Goal: Task Accomplishment & Management: Use online tool/utility

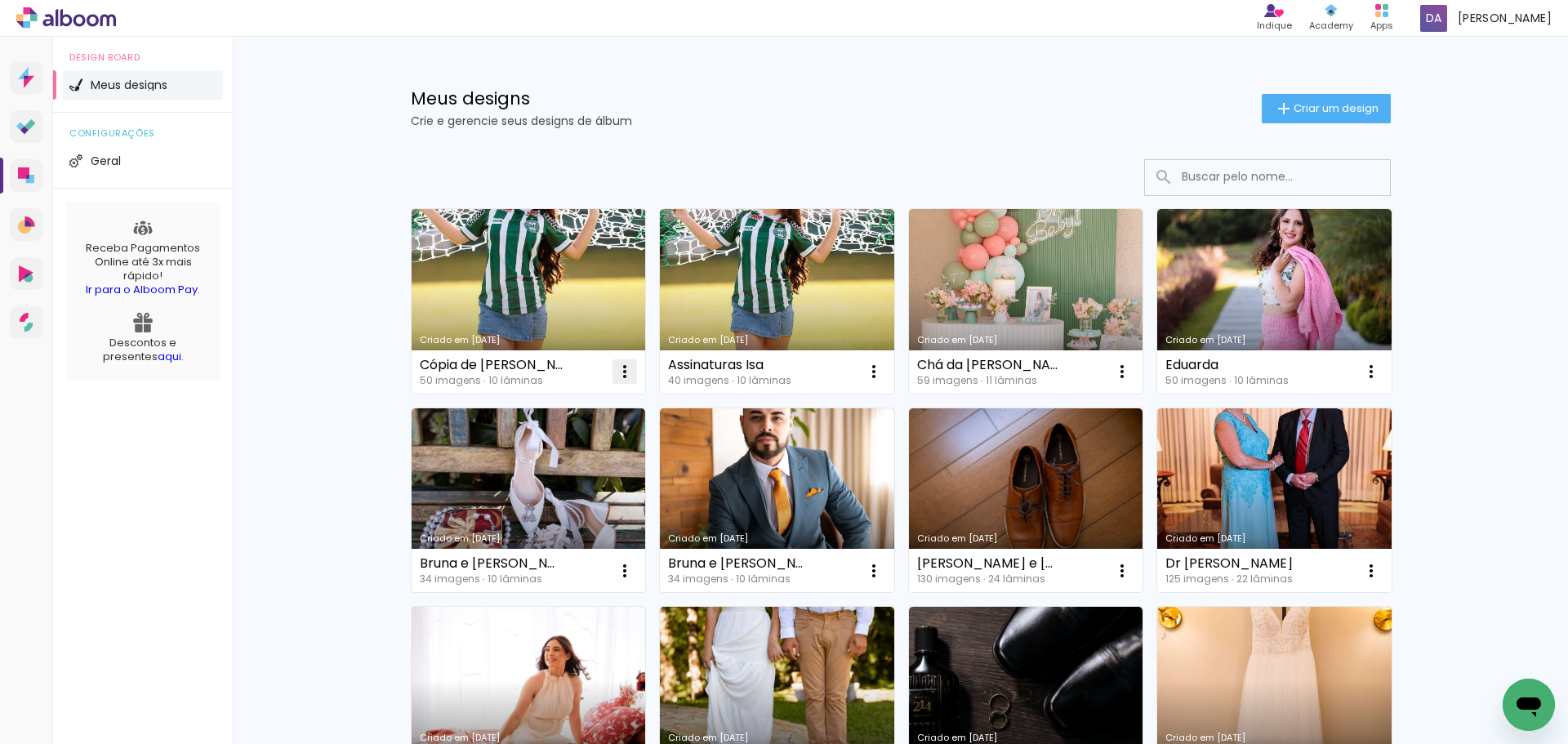
click at [615, 372] on iron-icon at bounding box center [625, 372] width 20 height 20
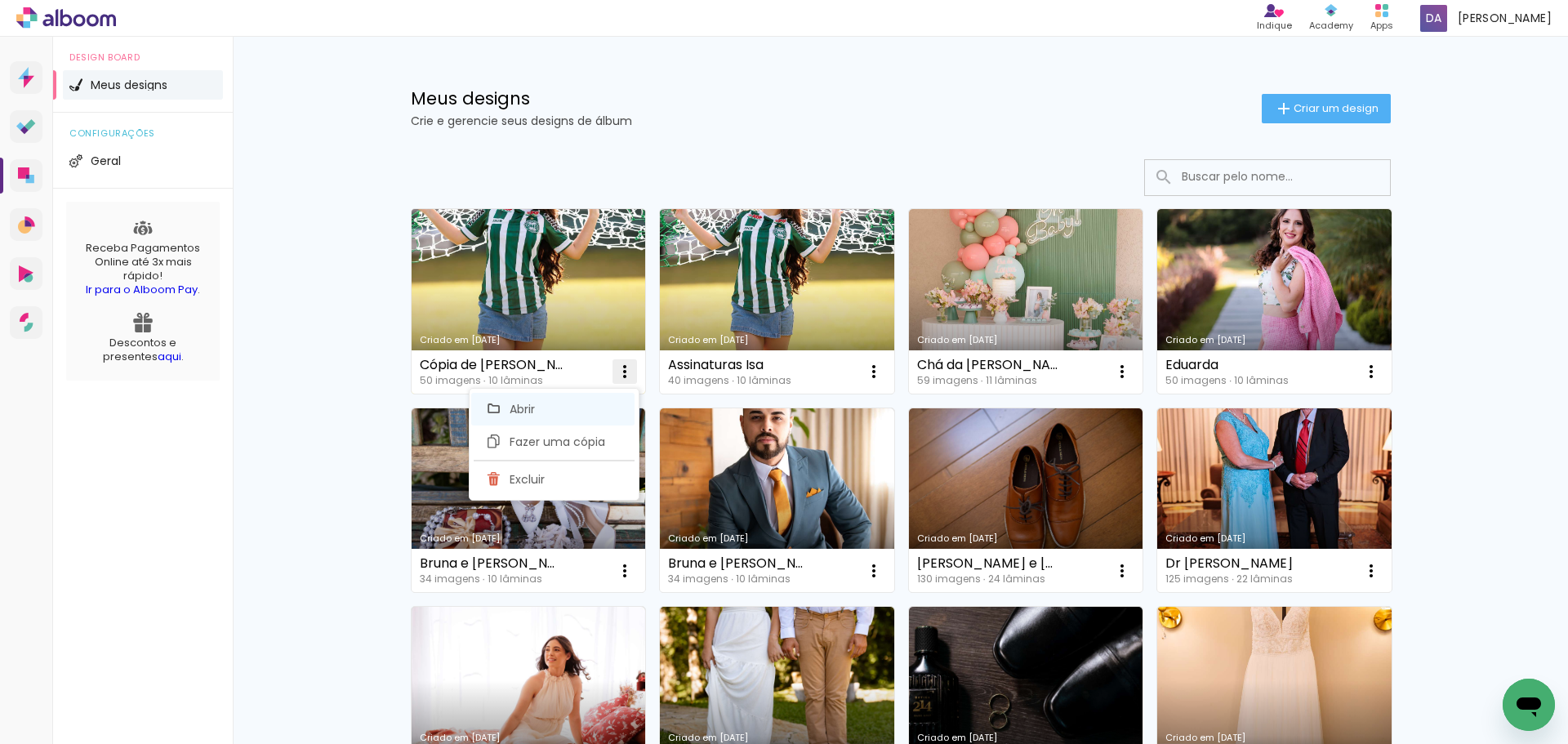
click at [529, 414] on span "Abrir" at bounding box center [522, 409] width 26 height 11
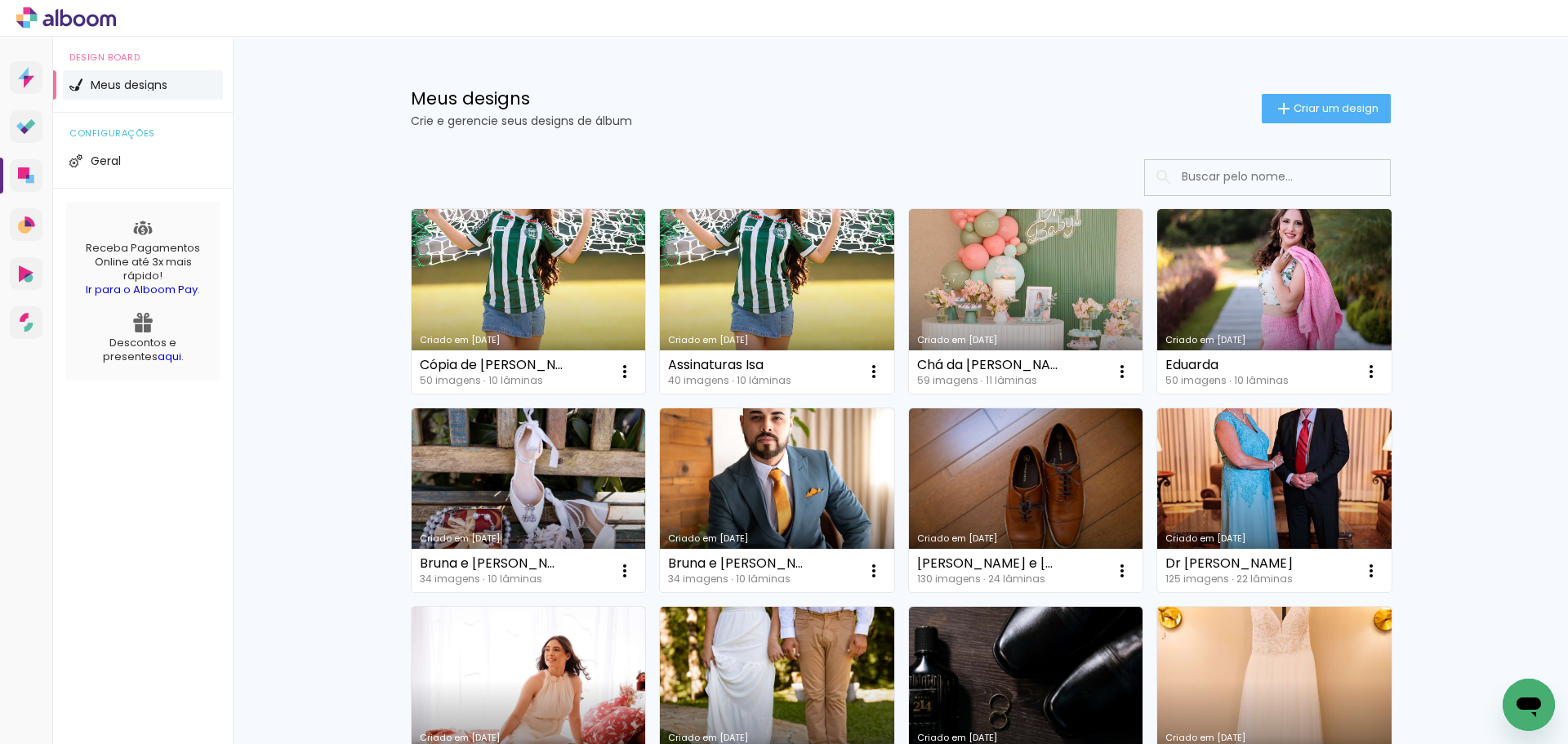
click at [526, 268] on link "Criado em [DATE]" at bounding box center [528, 301] width 234 height 184
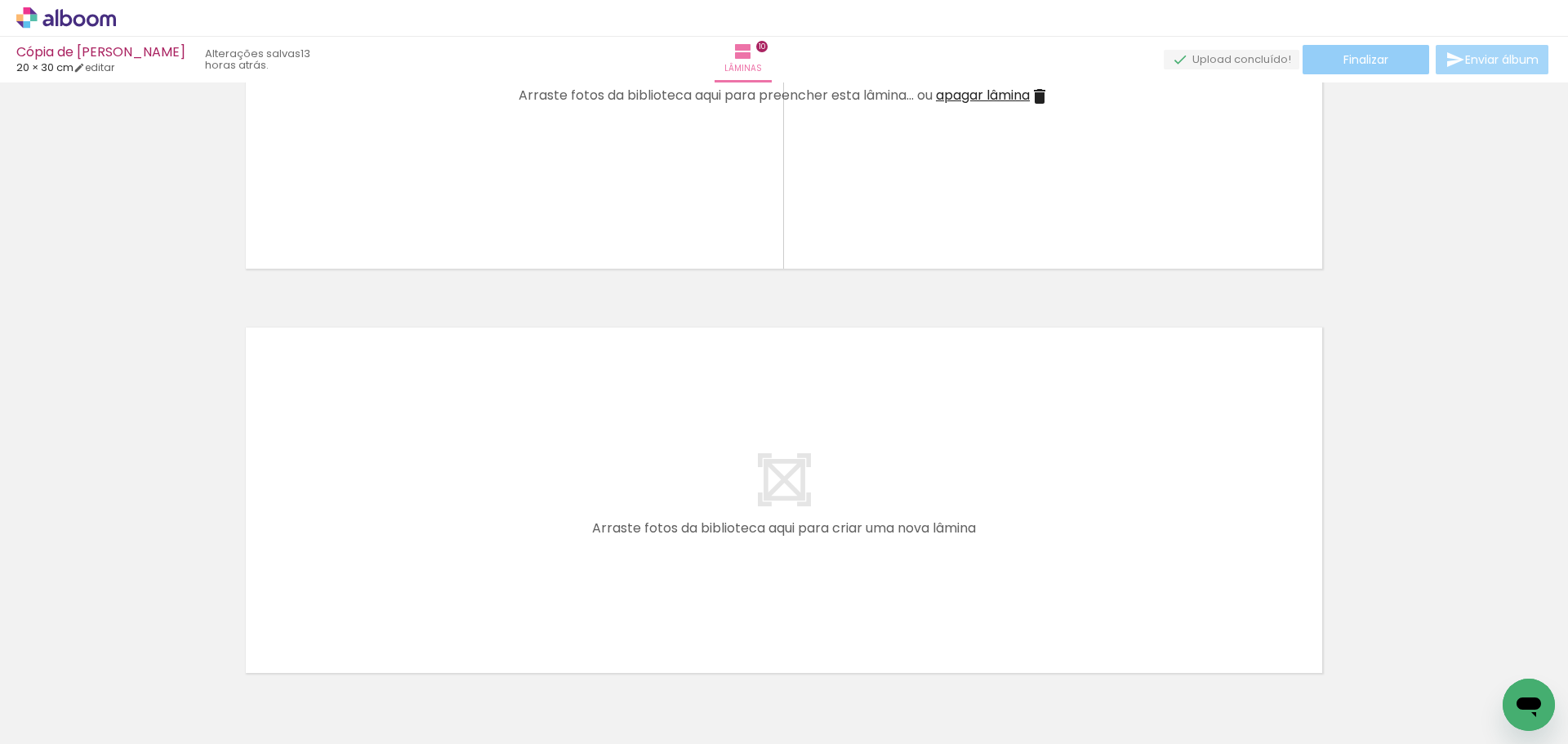
scroll to position [3952, 0]
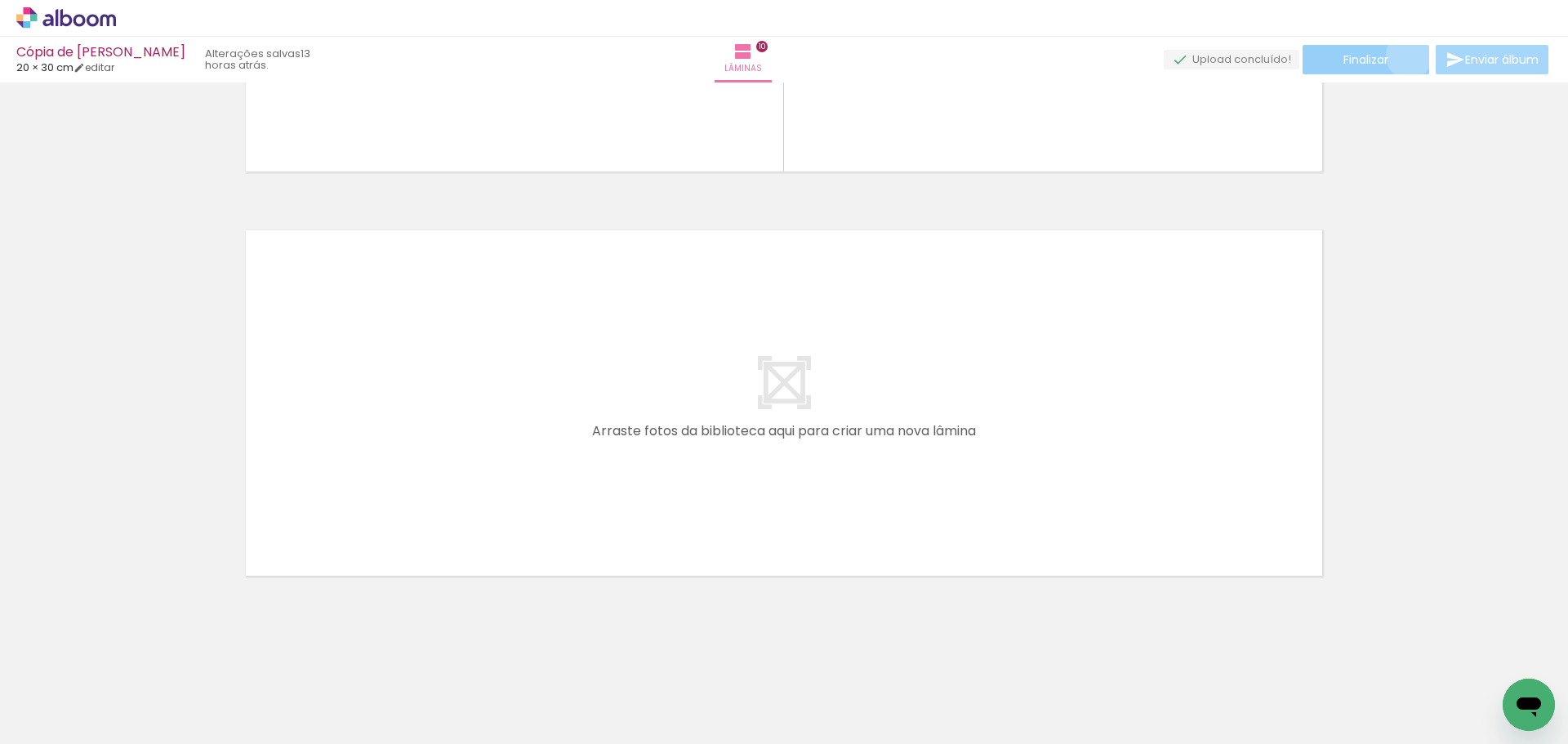
click at [1403, 56] on paper-button "Finalizar" at bounding box center [1366, 60] width 127 height 29
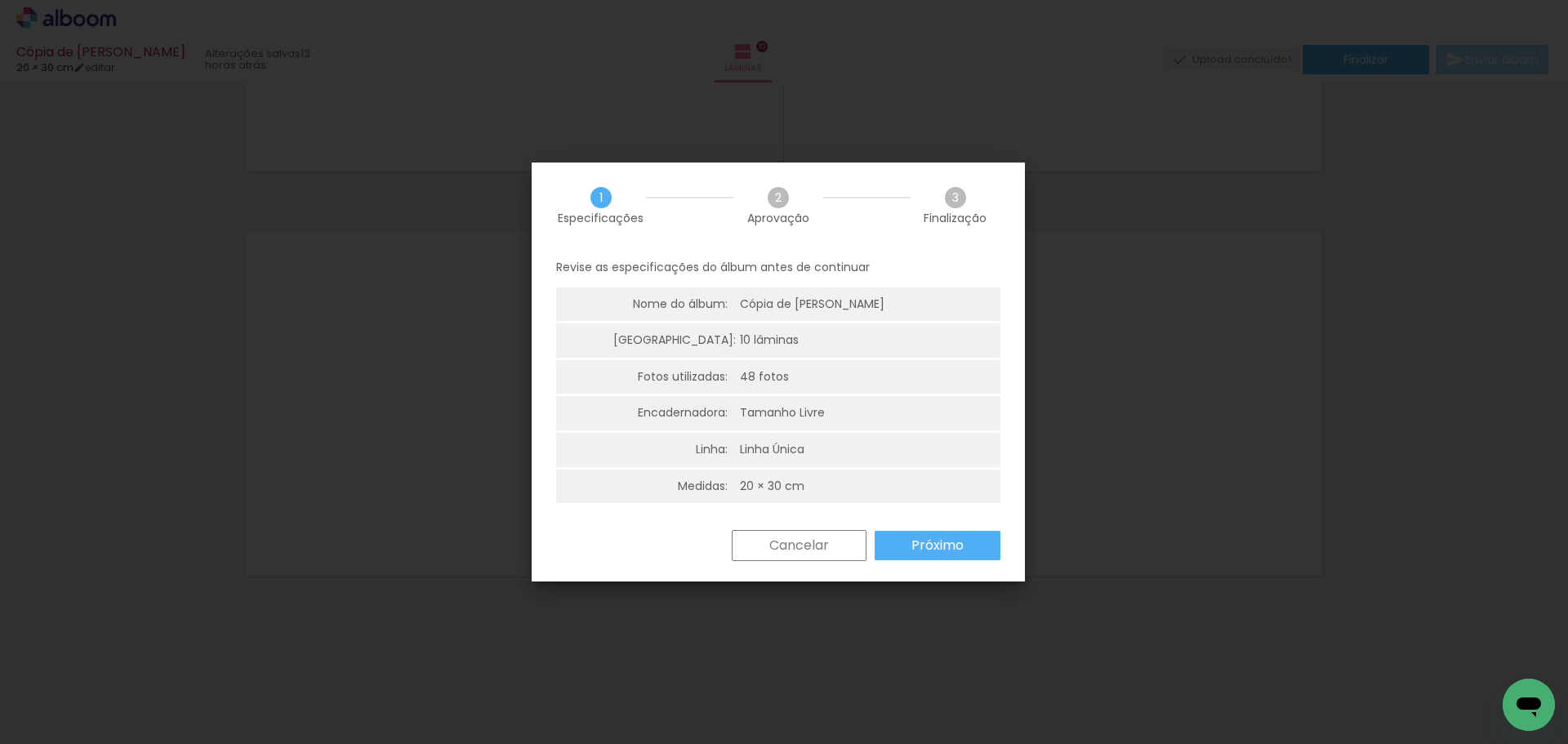
click at [975, 537] on paper-button "Próximo" at bounding box center [937, 545] width 126 height 29
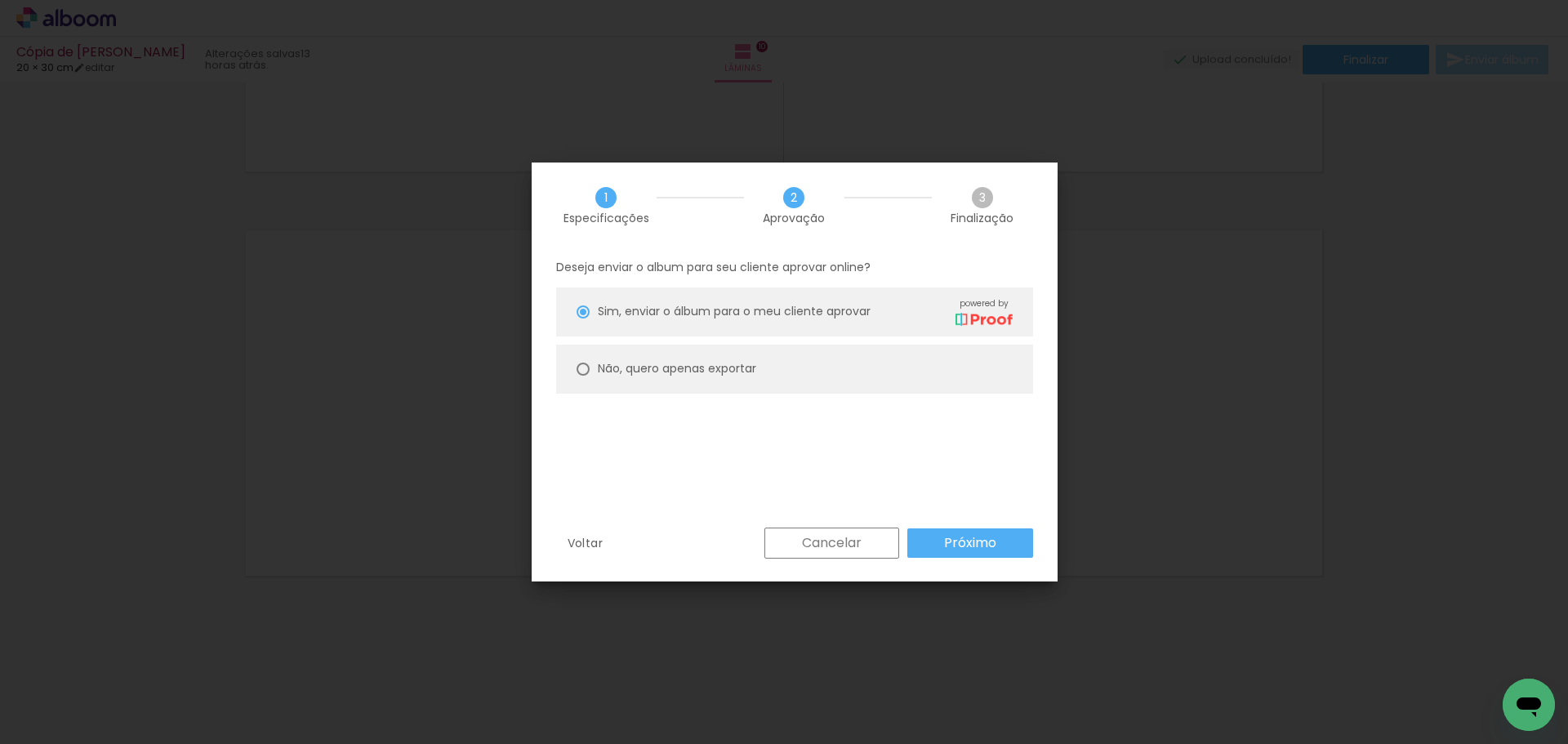
click at [0, 0] on slot "Não, quero apenas exportar" at bounding box center [0, 0] width 0 height 0
type paper-radio-button "on"
click at [0, 0] on slot "Próximo" at bounding box center [0, 0] width 0 height 0
type input "Alta, 300 DPI"
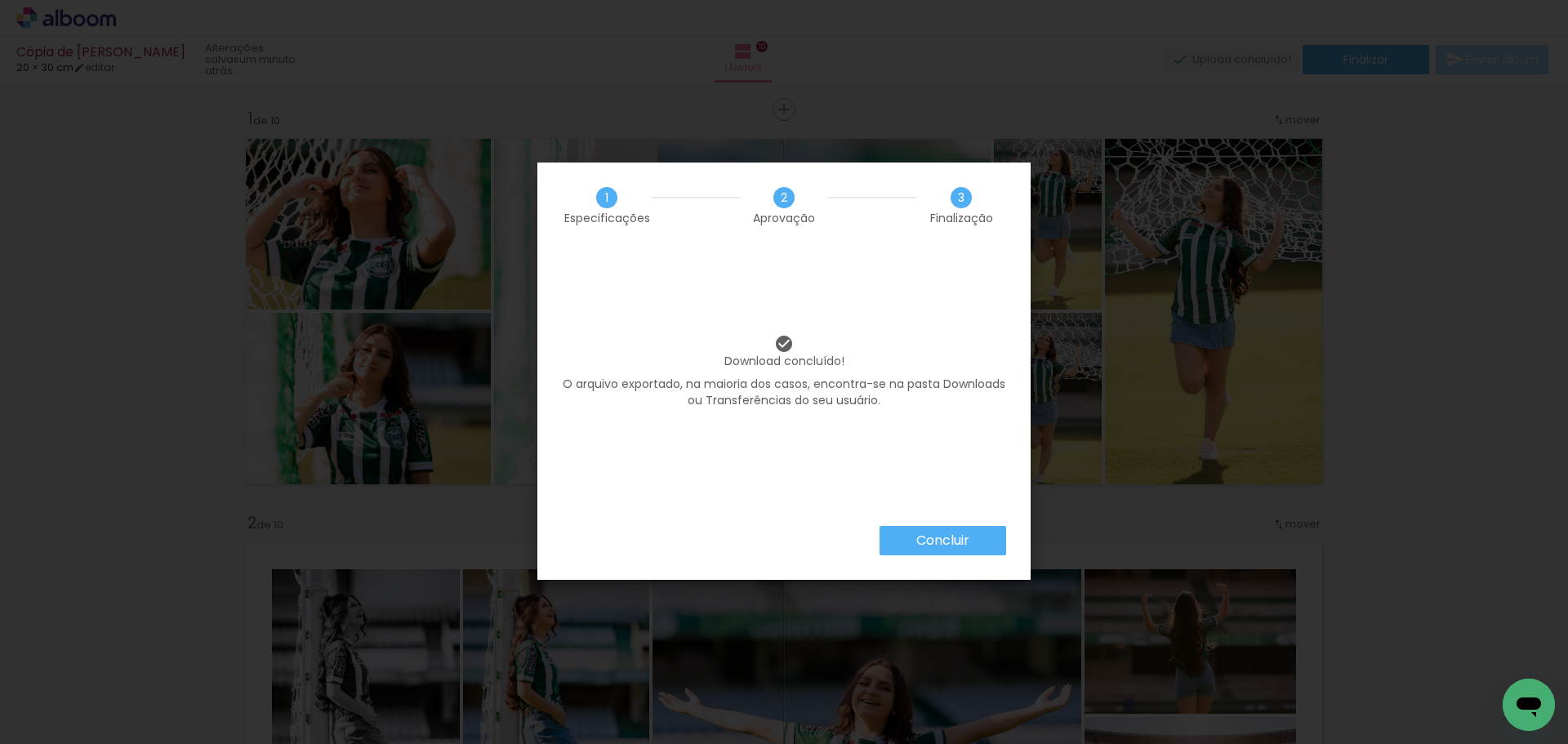
scroll to position [3952, 0]
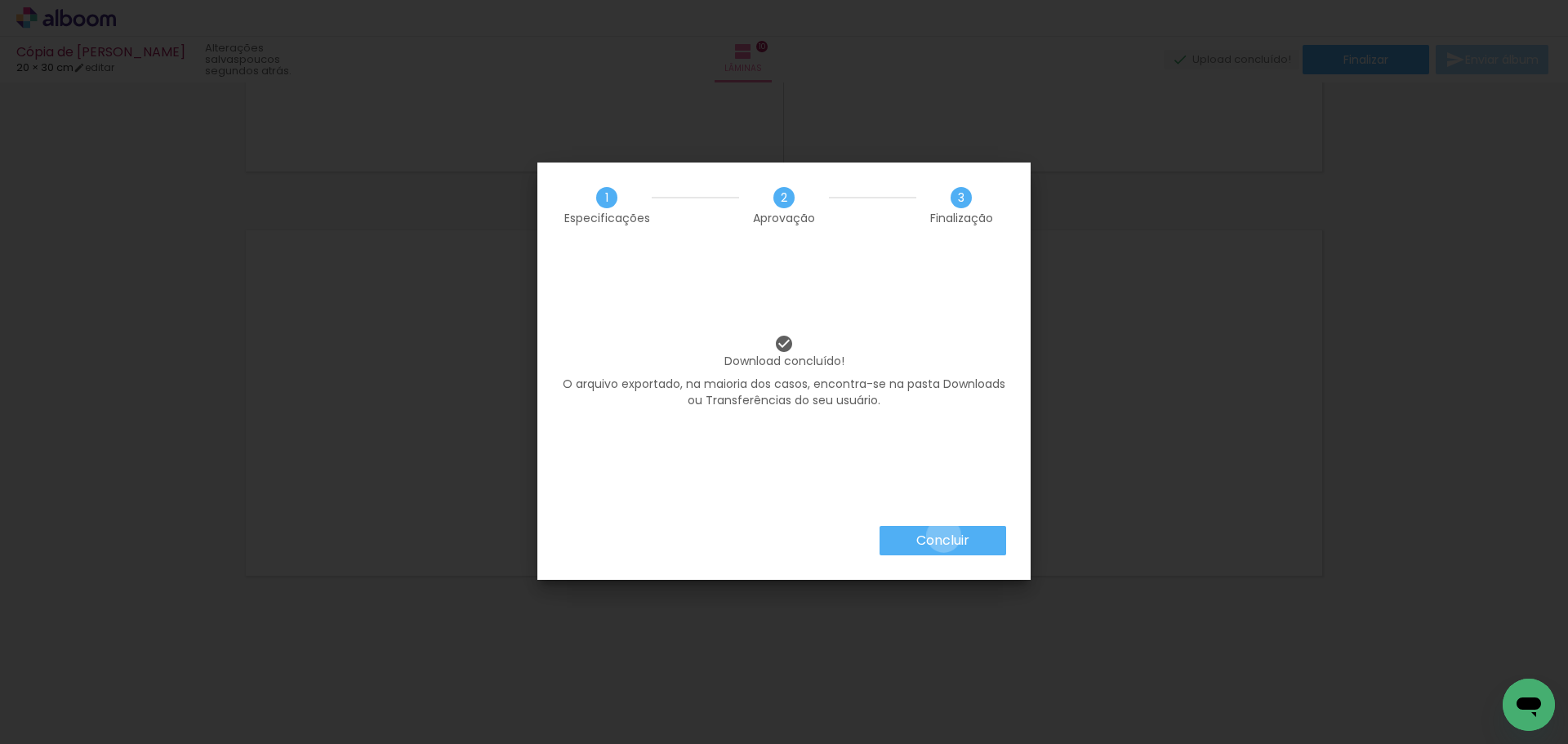
click at [0, 0] on slot "Concluir" at bounding box center [0, 0] width 0 height 0
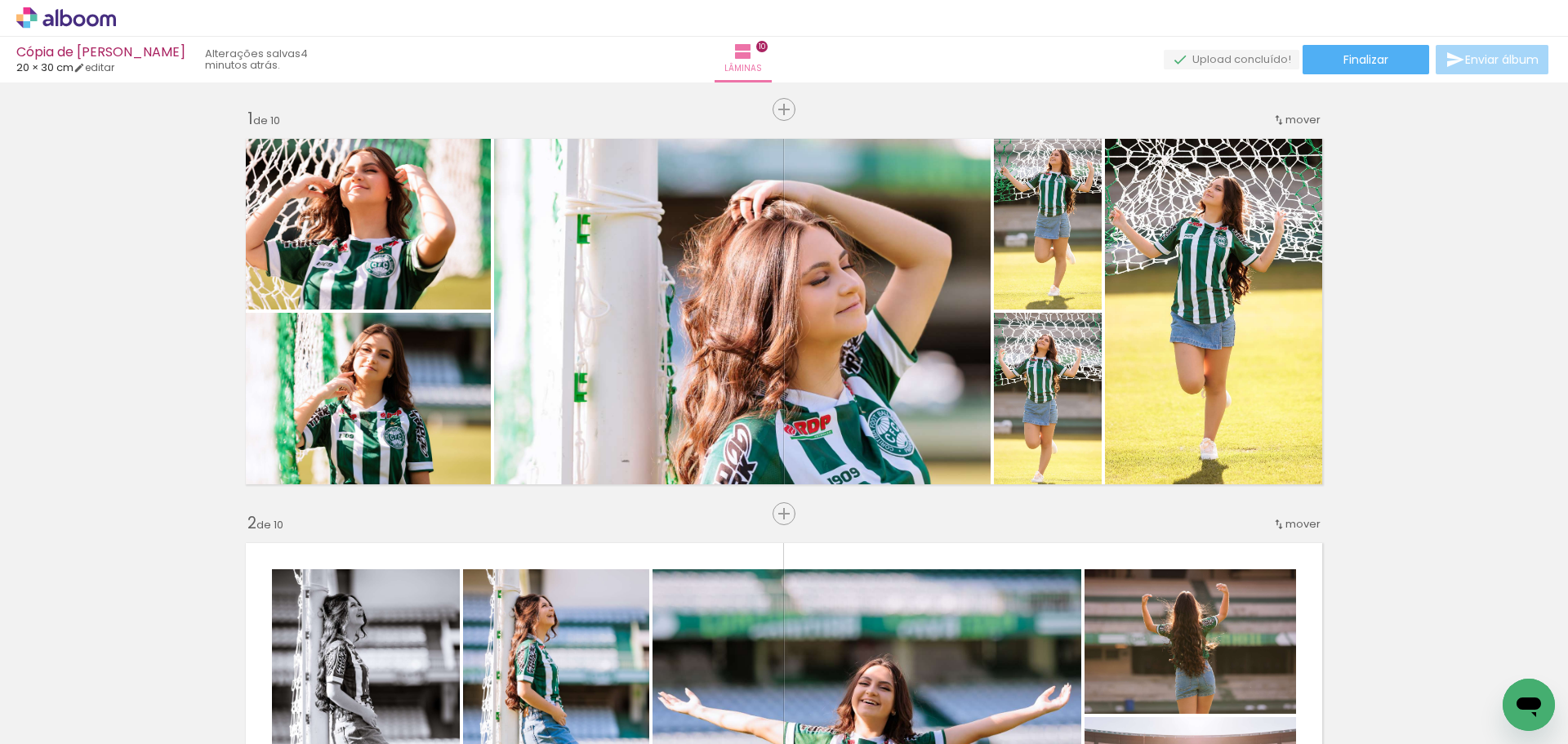
scroll to position [3952, 0]
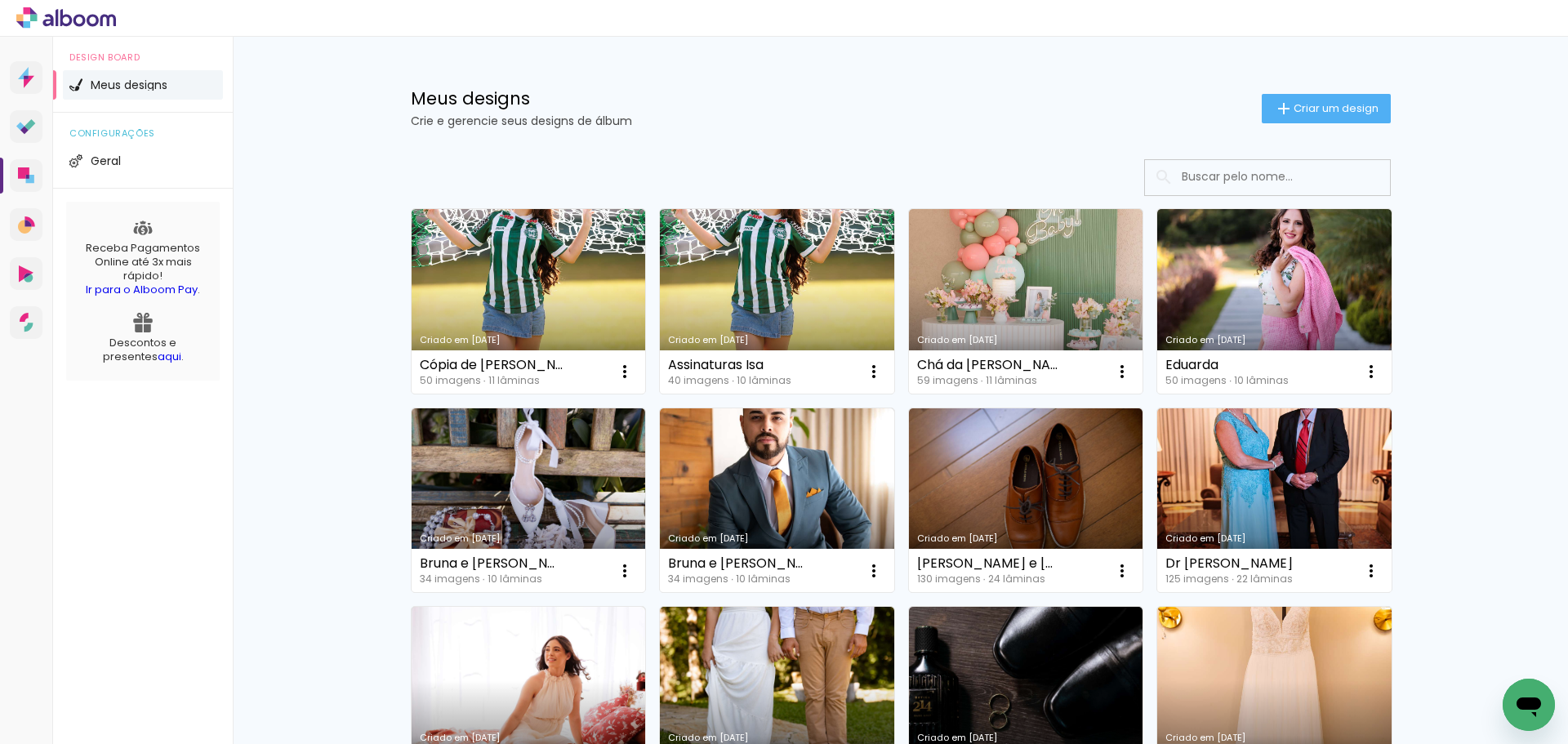
click at [591, 296] on link "Criado em [DATE]" at bounding box center [528, 301] width 234 height 184
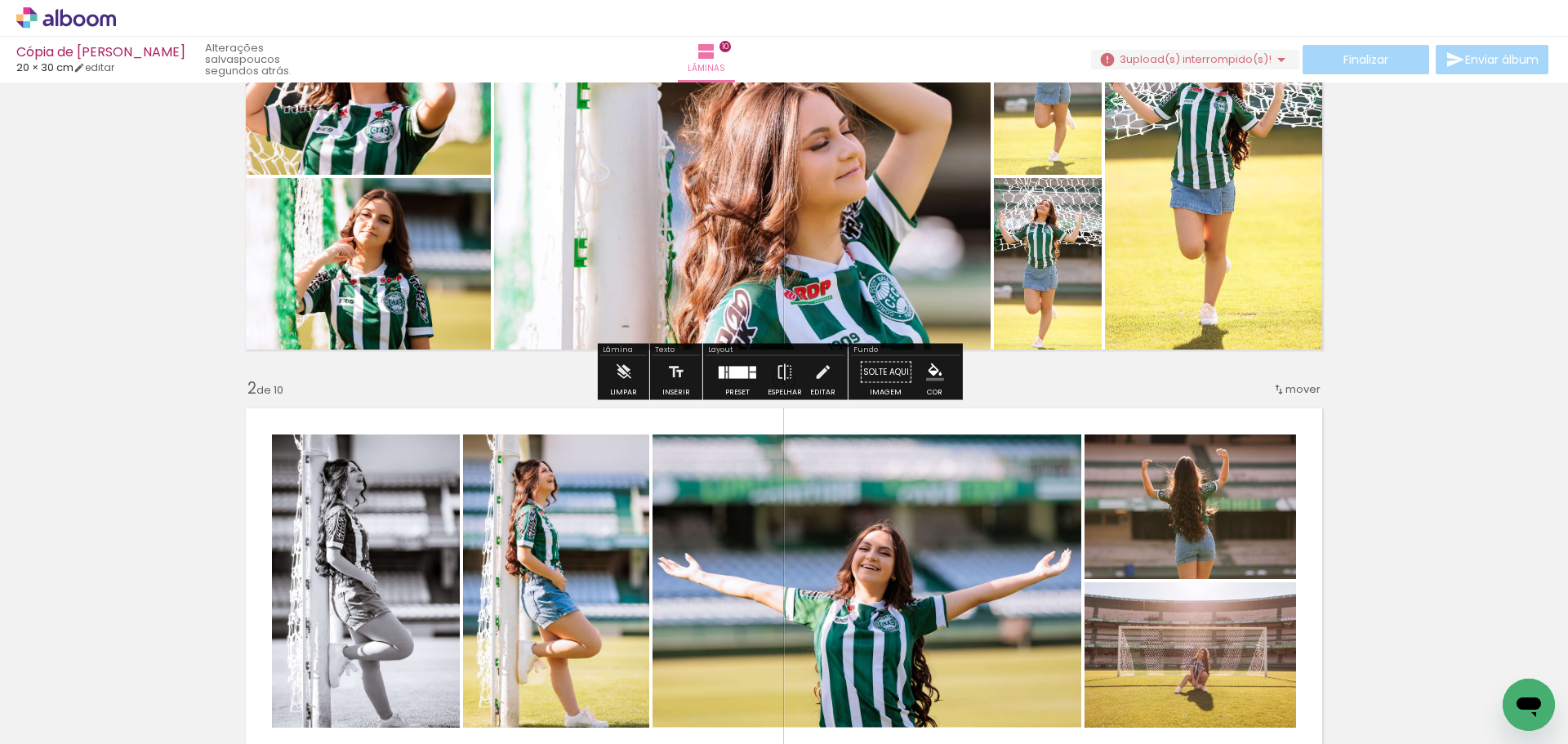
scroll to position [408, 0]
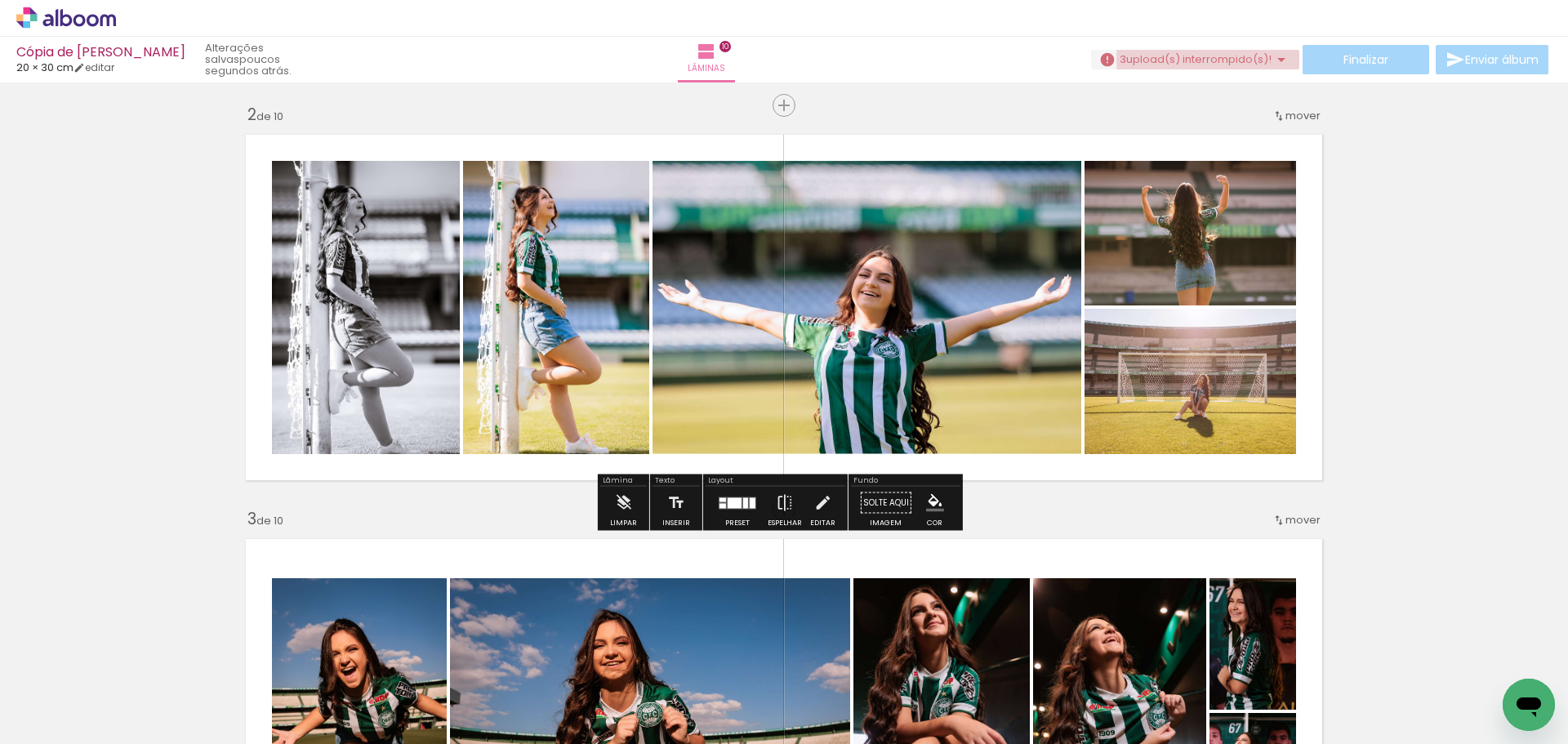
click at [1202, 58] on span "upload(s) interrompido(s)!" at bounding box center [1198, 59] width 146 height 15
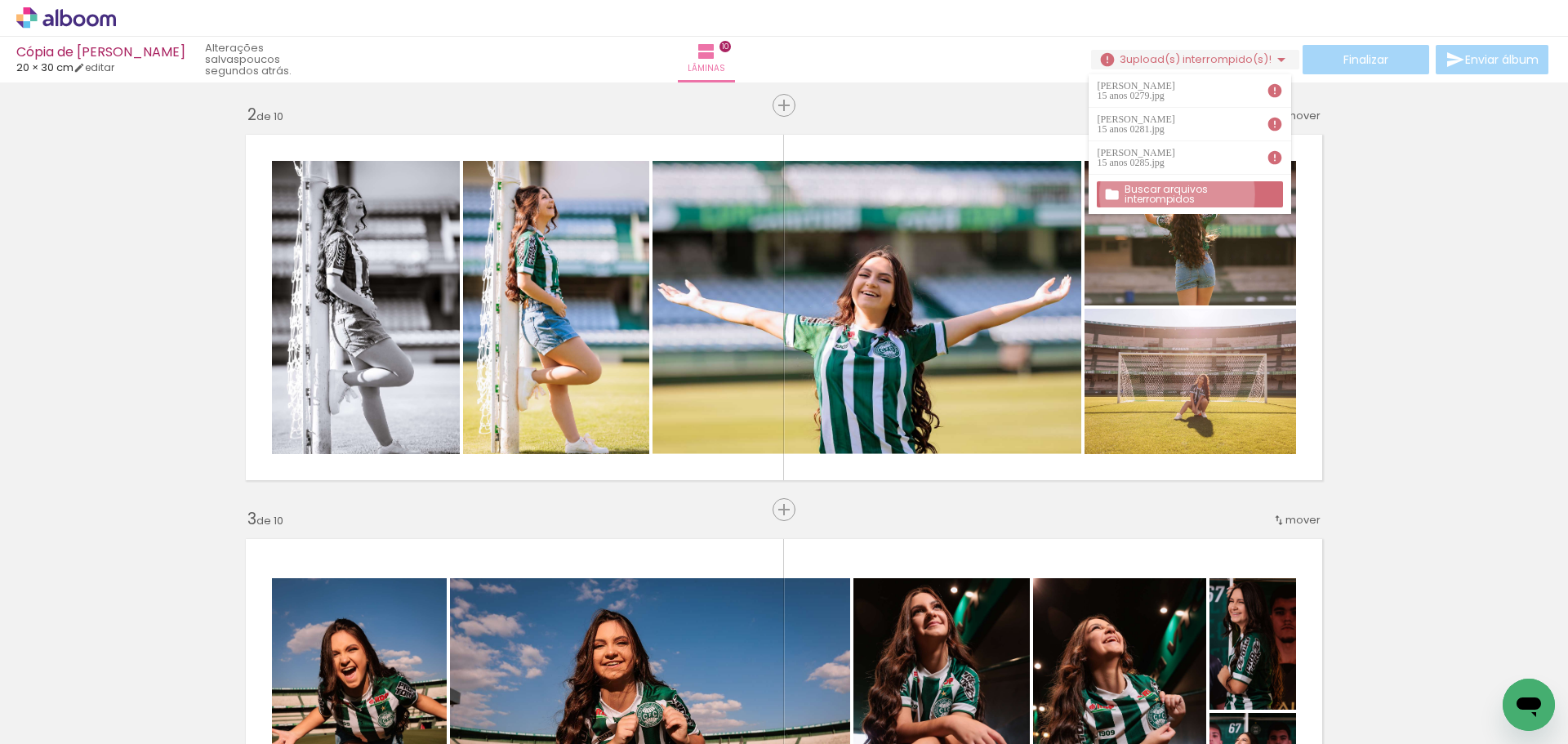
click at [0, 0] on slot "Buscar arquivos interrompidos" at bounding box center [0, 0] width 0 height 0
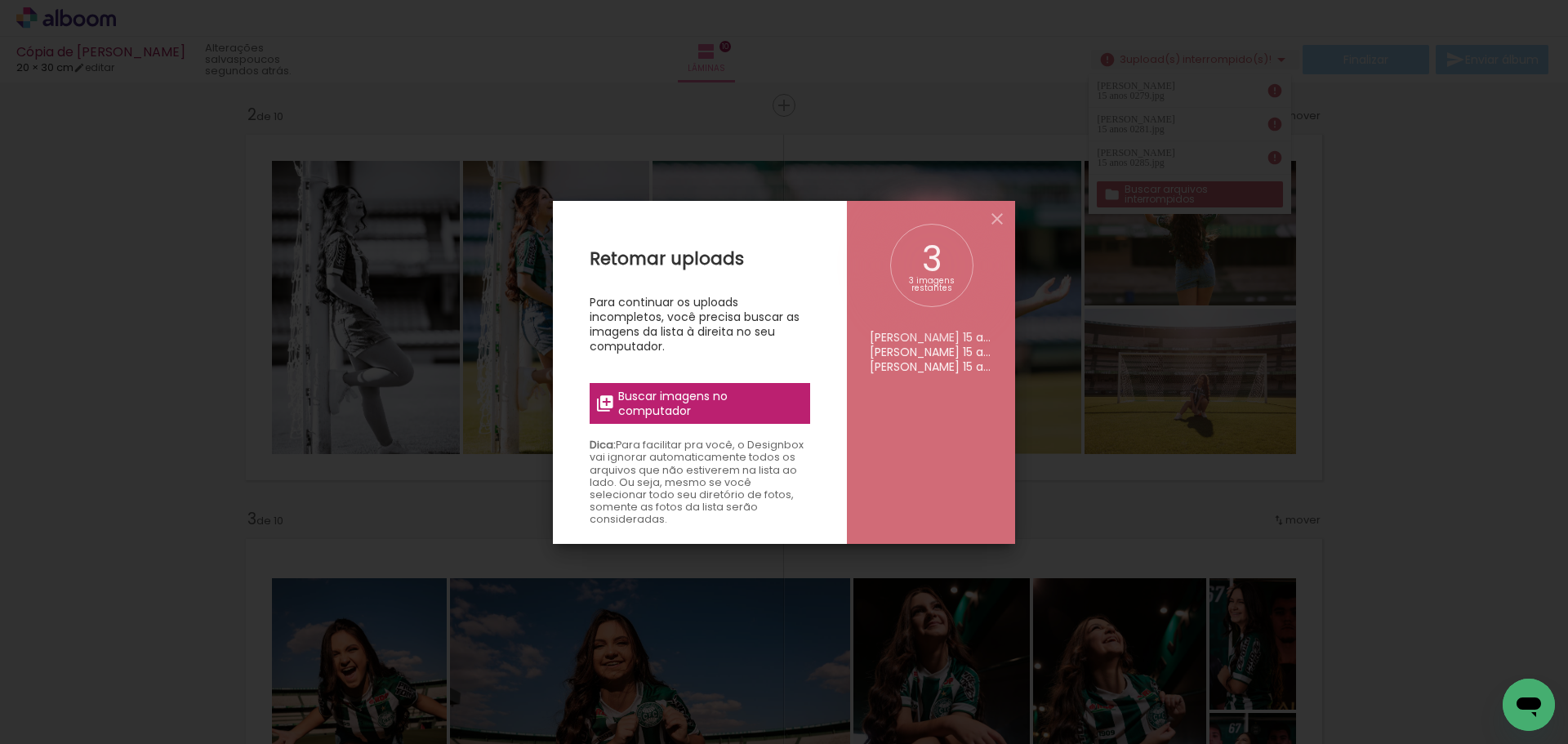
click at [0, 0] on span "Buscar imagens no computador" at bounding box center [0, 0] width 0 height 0
click at [0, 0] on input "file" at bounding box center [0, 0] width 0 height 0
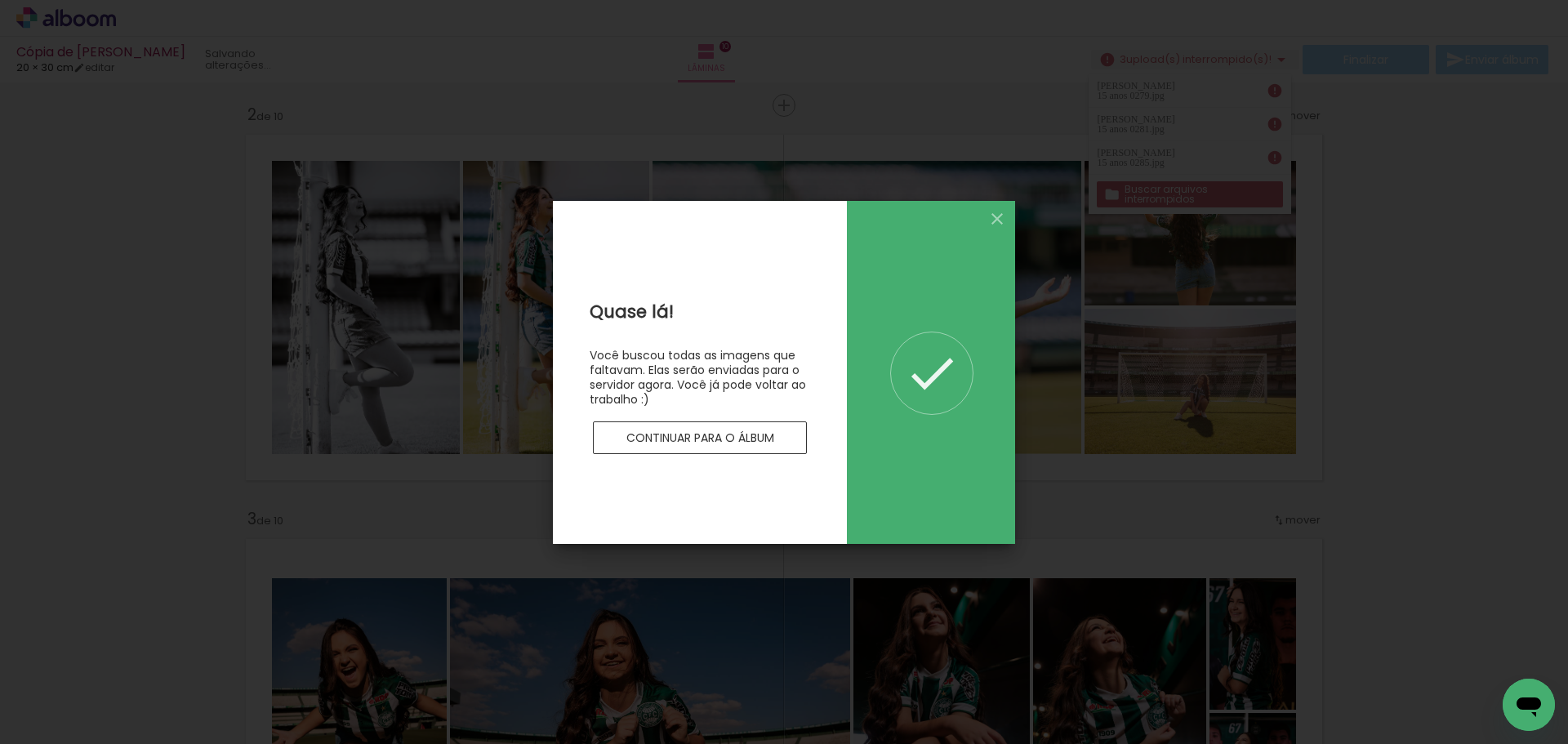
scroll to position [0, 0]
click at [0, 0] on slot "Continuar para o álbum" at bounding box center [0, 0] width 0 height 0
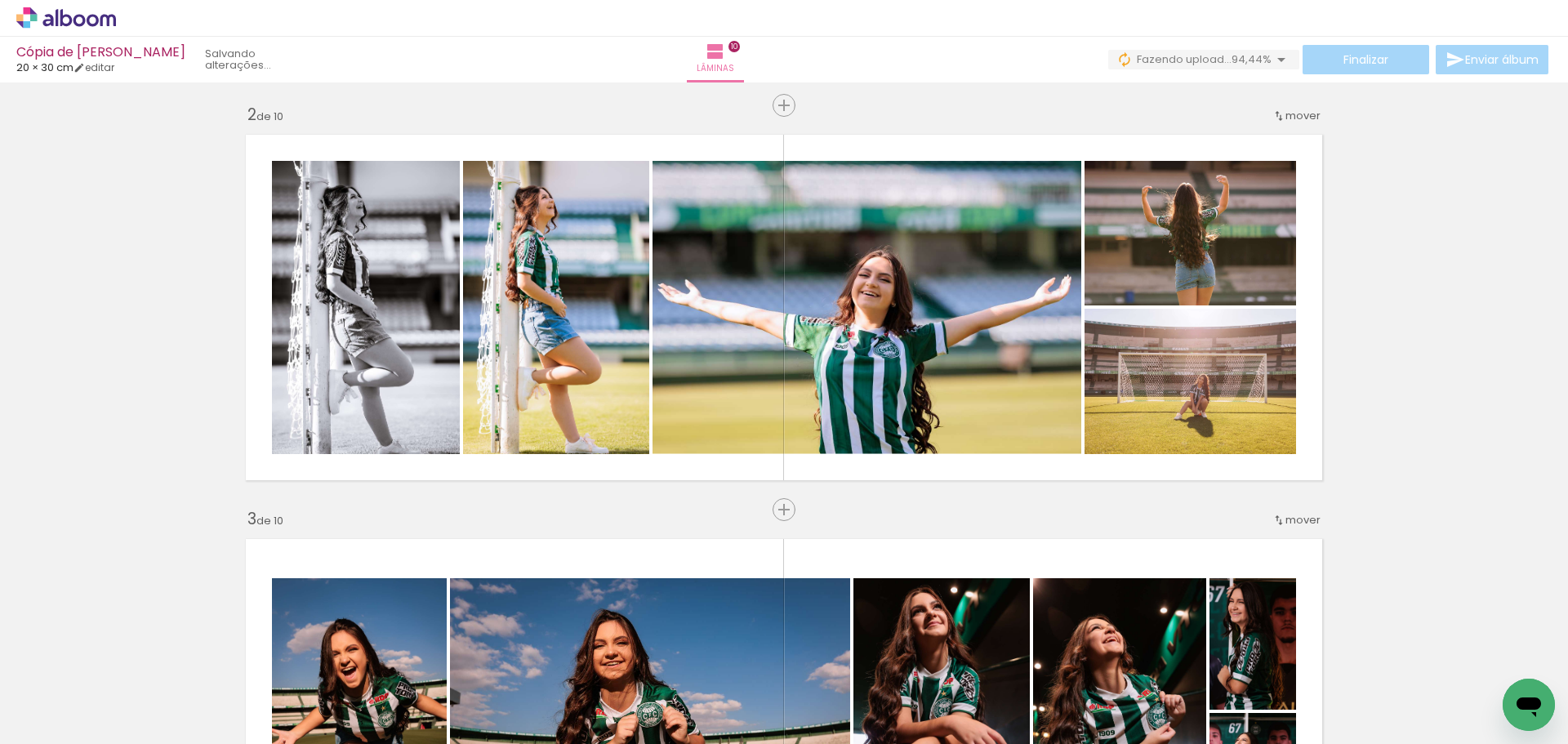
scroll to position [0, 3509]
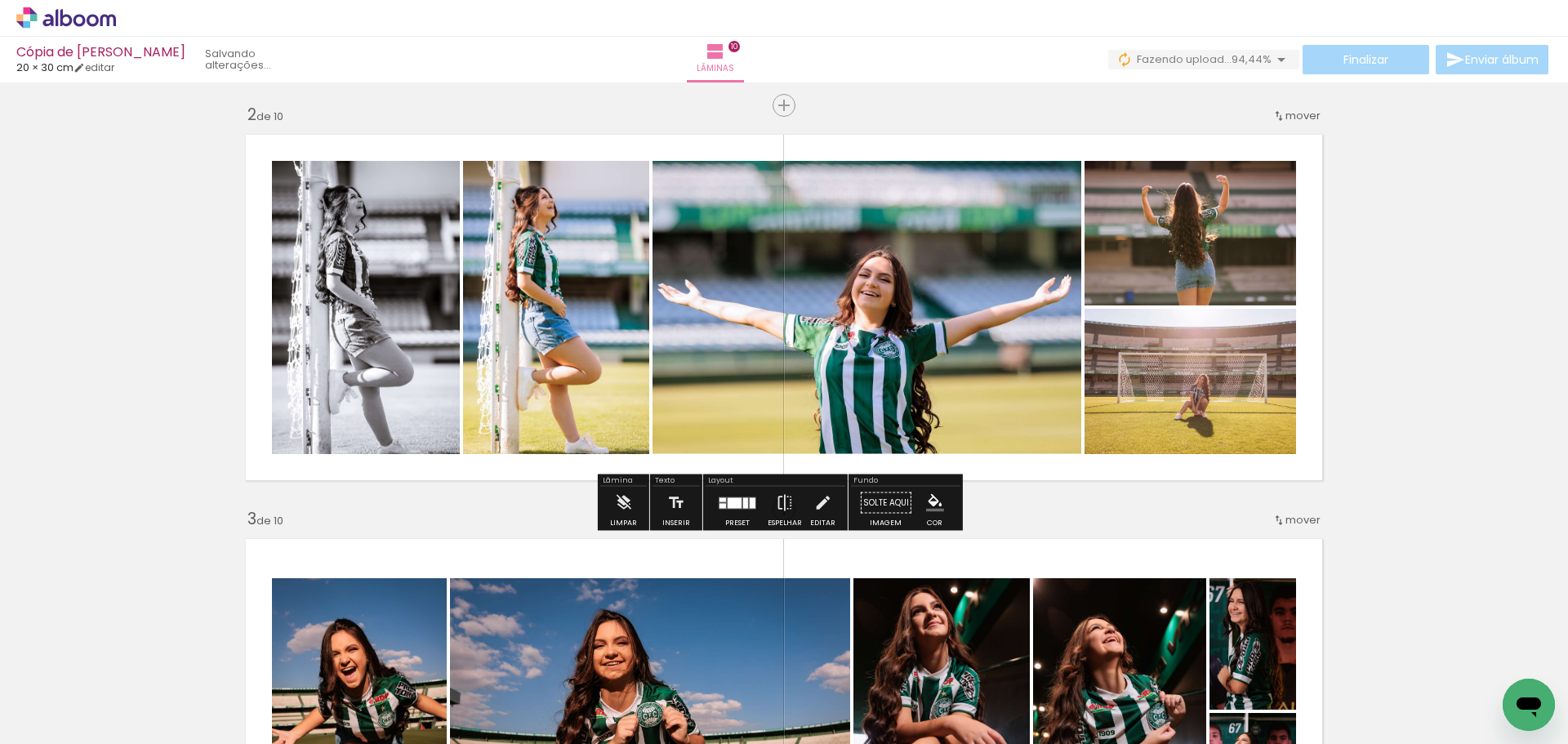
click at [1190, 63] on span "Fazendo upload..." at bounding box center [1184, 59] width 95 height 15
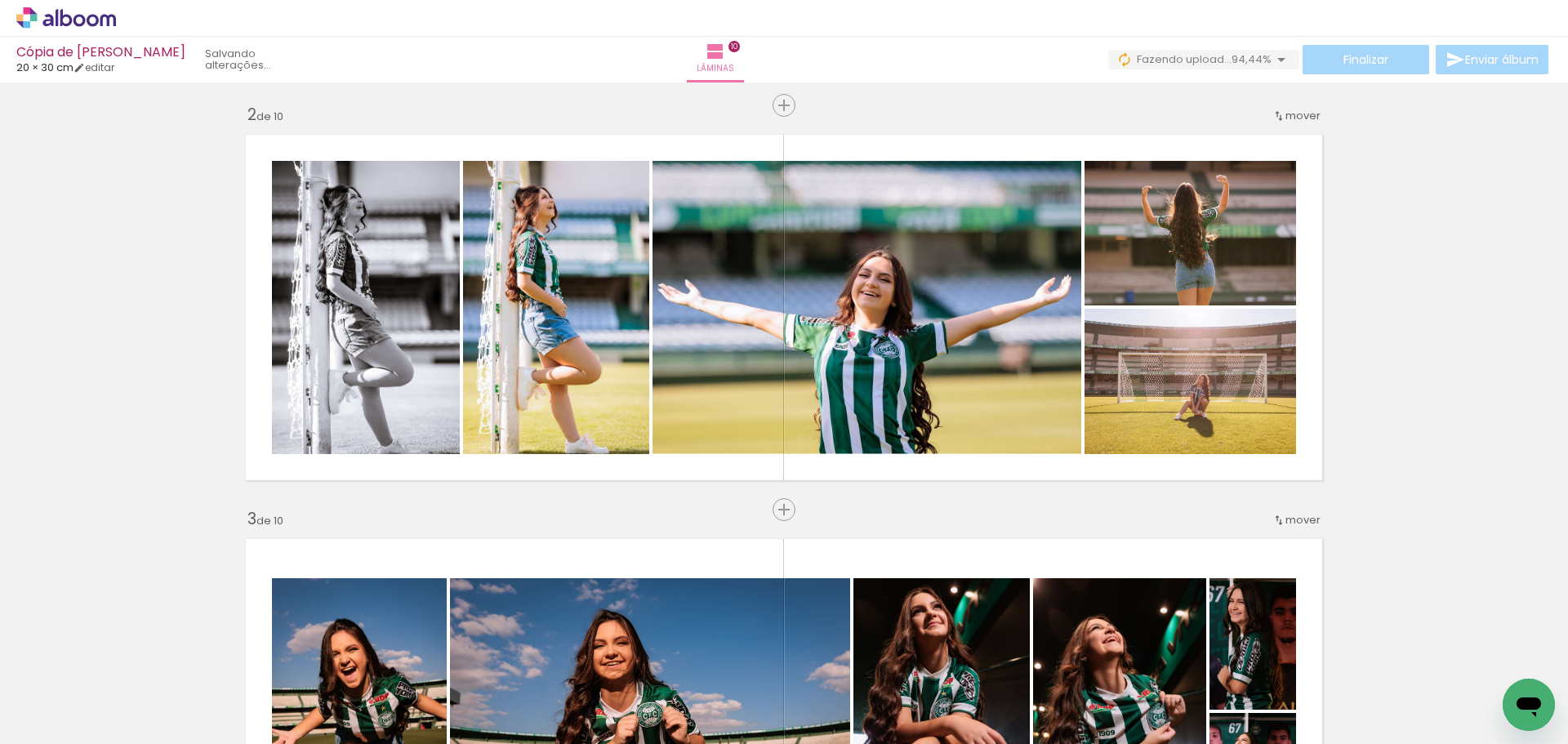
click at [1186, 58] on span "Fazendo upload..." at bounding box center [1184, 59] width 95 height 15
click at [1277, 51] on iron-icon at bounding box center [1281, 60] width 20 height 20
click at [1275, 55] on iron-icon at bounding box center [1281, 60] width 20 height 20
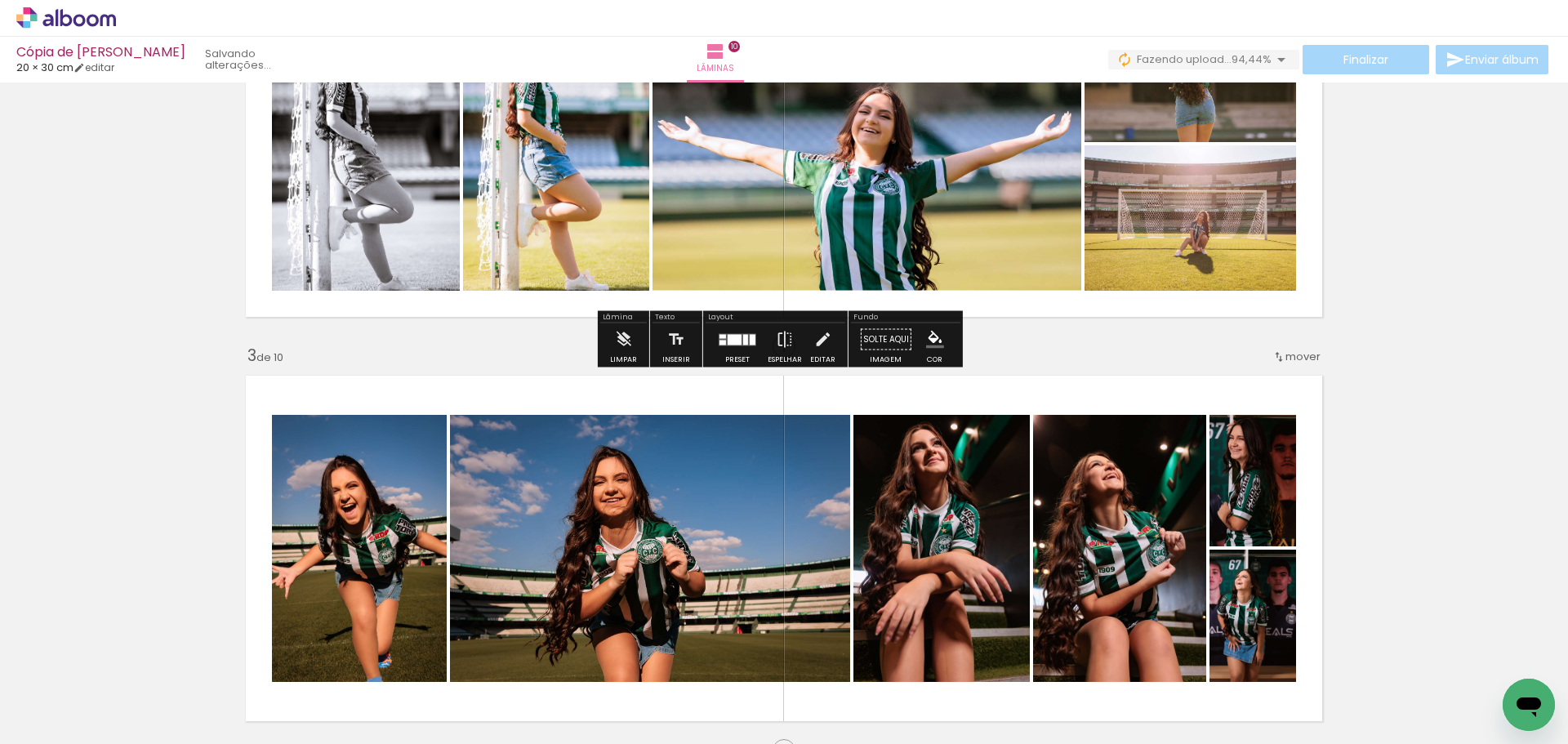
scroll to position [0, 0]
